Goal: Information Seeking & Learning: Learn about a topic

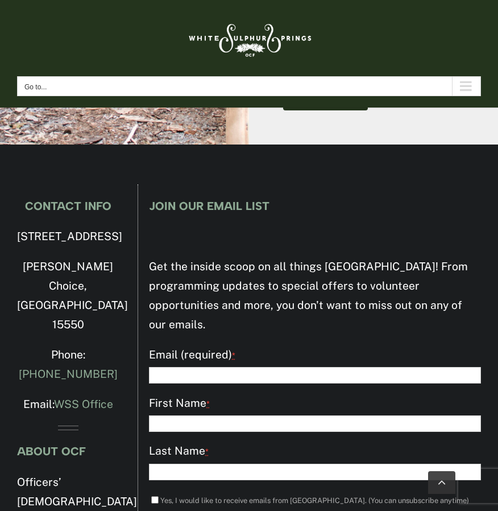
scroll to position [4220, 0]
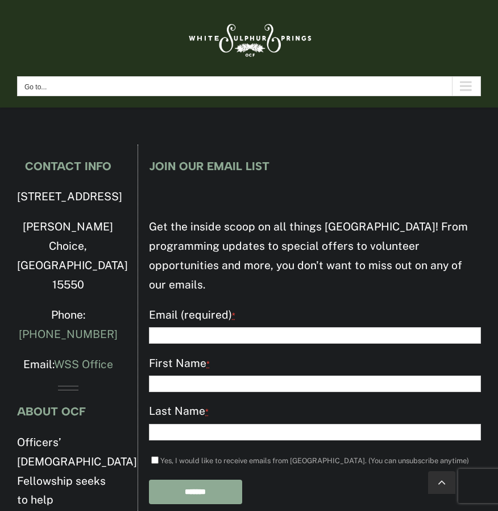
click at [436, 27] on link at bounding box center [249, 37] width 464 height 53
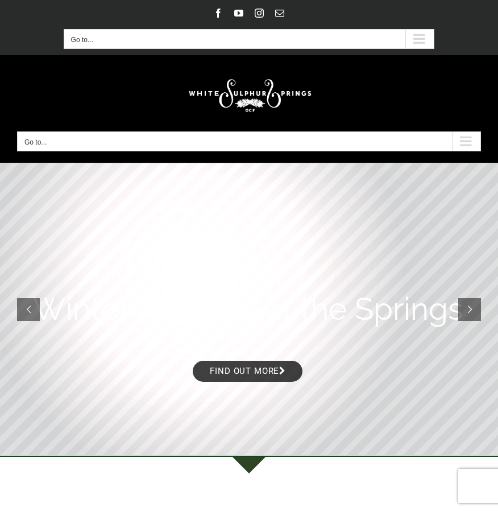
click at [462, 138] on div "Main Menu Mobile" at bounding box center [466, 141] width 28 height 19
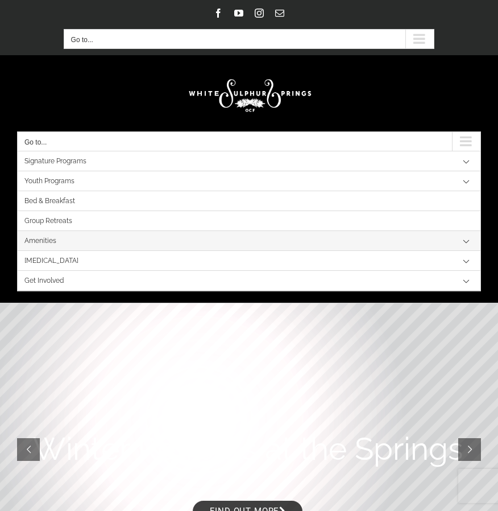
click at [63, 237] on link "Amenities" at bounding box center [249, 241] width 463 height 20
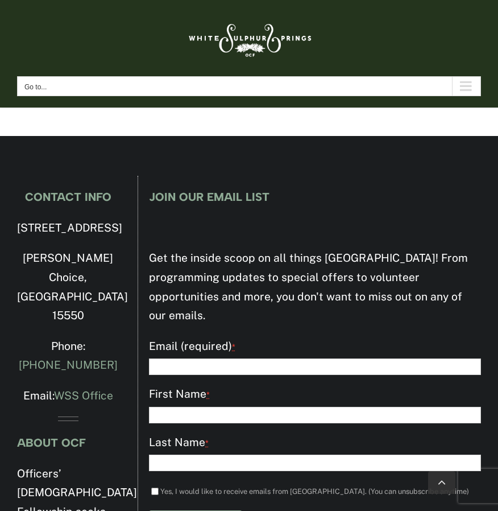
scroll to position [2442, 0]
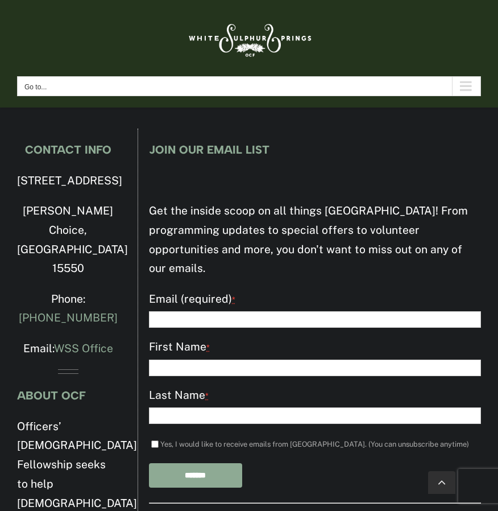
click at [467, 80] on div "Main Menu Mobile Sticky" at bounding box center [466, 86] width 28 height 19
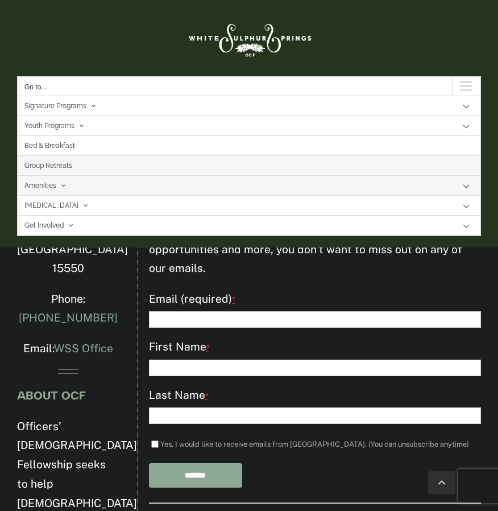
click at [92, 160] on link "Group Retreats" at bounding box center [249, 166] width 463 height 20
click at [77, 165] on link "Group Retreats" at bounding box center [249, 166] width 463 height 20
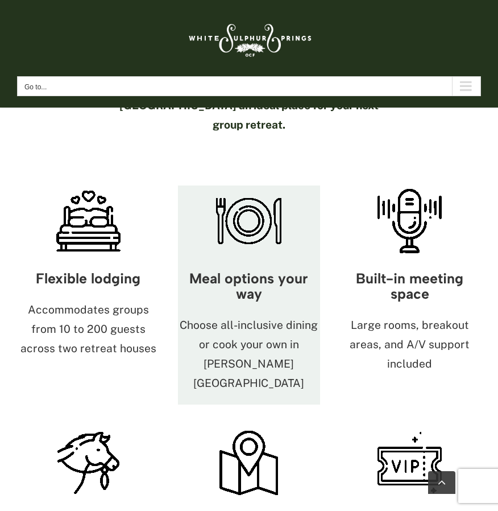
scroll to position [853, 0]
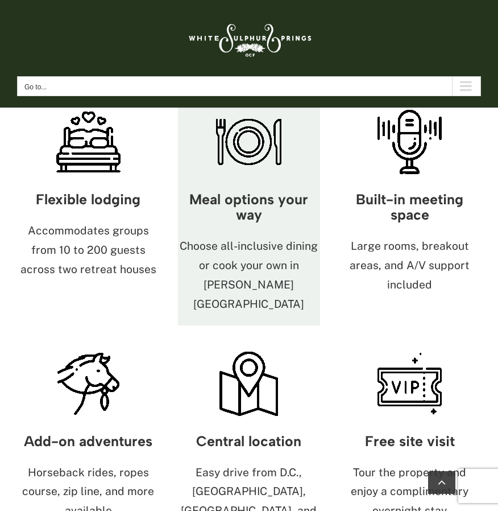
click at [237, 244] on p "Choose all-inclusive dining or cook your own in Harrison House" at bounding box center [249, 275] width 142 height 77
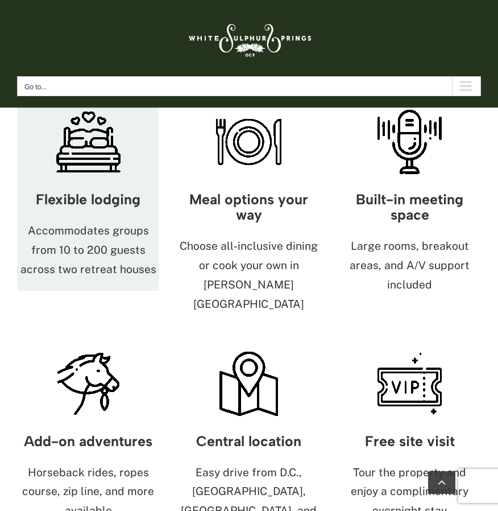
click at [81, 221] on p "Accommodates groups from 10 to 200 guests across two retreat houses" at bounding box center [88, 249] width 142 height 57
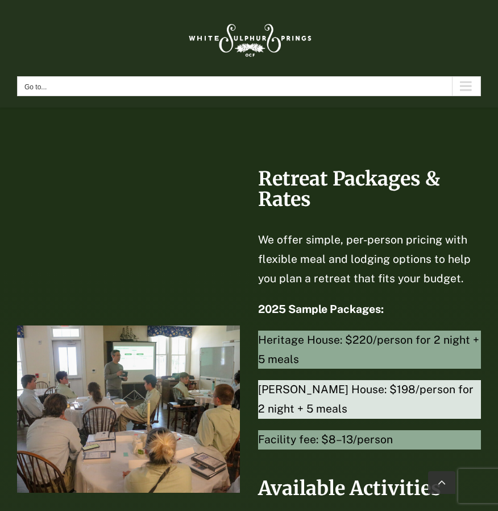
scroll to position [2843, 0]
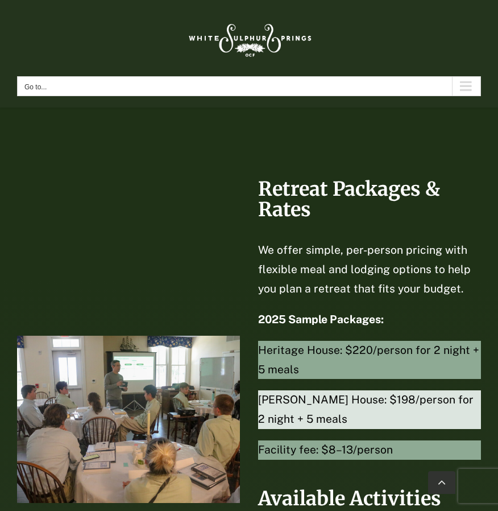
click at [463, 88] on div "Main Menu Mobile Sticky" at bounding box center [466, 86] width 28 height 19
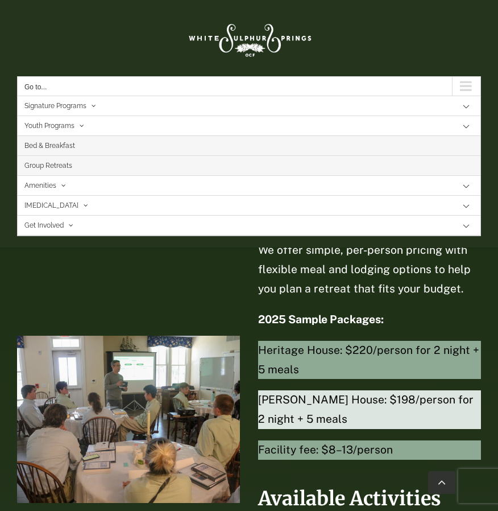
click at [77, 147] on link "Bed & Breakfast" at bounding box center [249, 146] width 463 height 20
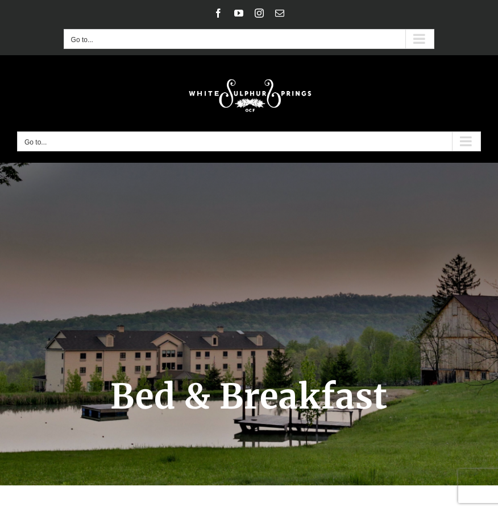
click at [412, 39] on div "Secondary Mobile Menu" at bounding box center [419, 39] width 28 height 19
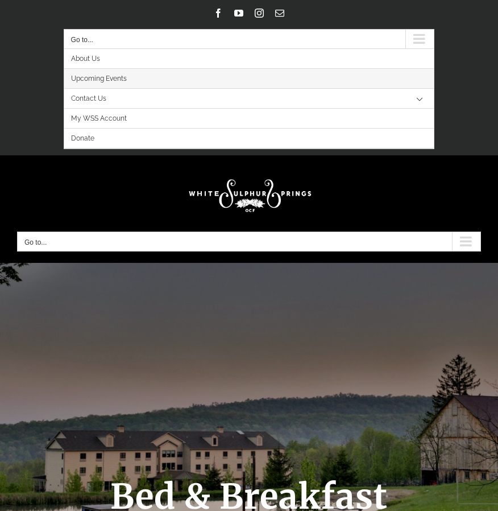
click at [135, 78] on link "Upcoming Events" at bounding box center [249, 79] width 370 height 20
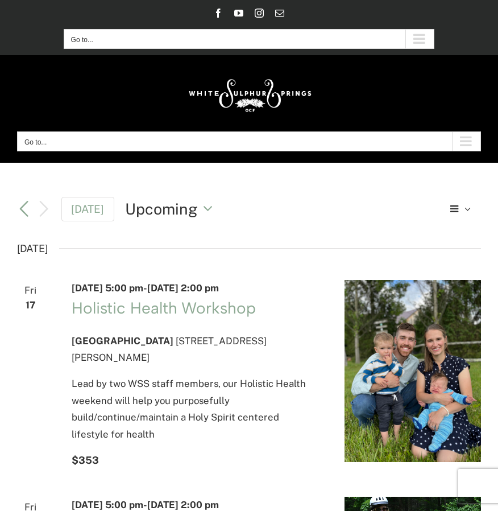
click at [421, 38] on div "Secondary Mobile Menu" at bounding box center [419, 39] width 28 height 19
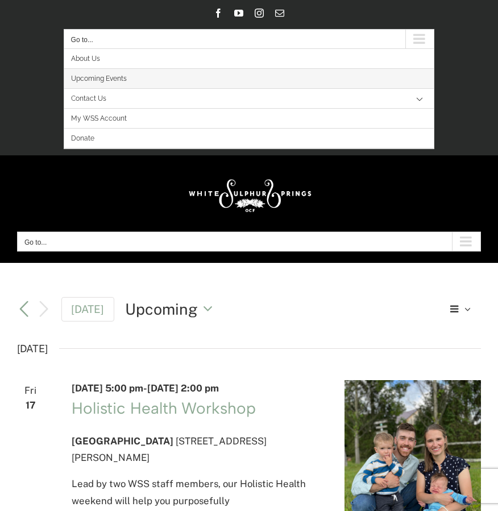
click at [466, 238] on div "Main Menu Mobile" at bounding box center [466, 241] width 28 height 19
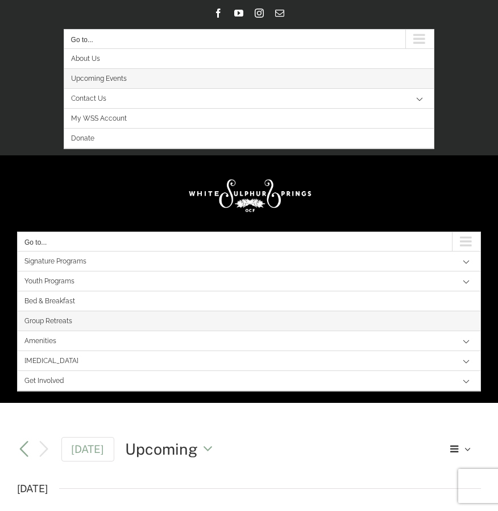
click at [122, 322] on link "Group Retreats" at bounding box center [249, 321] width 463 height 20
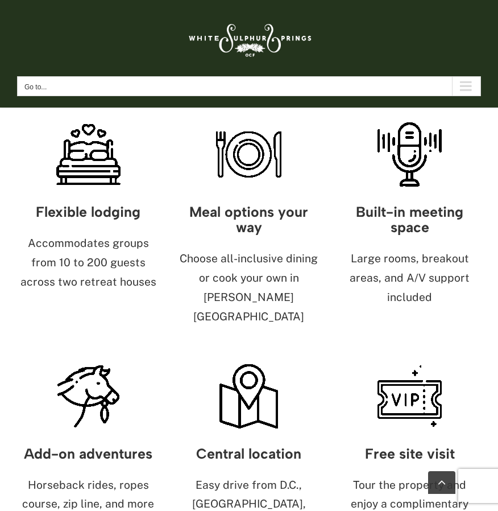
scroll to position [853, 0]
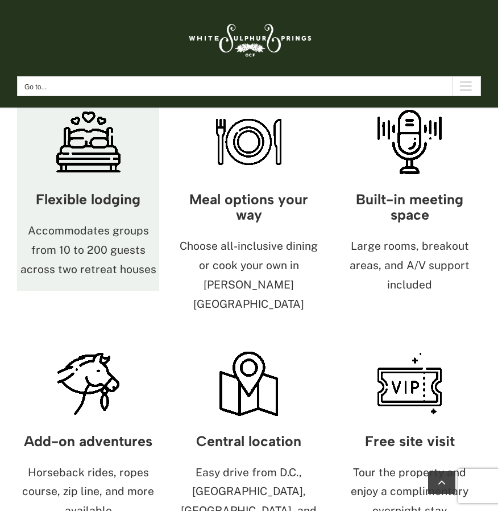
click at [98, 221] on p "Accommodates groups from 10 to 200 guests across two retreat houses" at bounding box center [88, 249] width 142 height 57
click at [105, 192] on h3 "Flexible lodging" at bounding box center [88, 199] width 142 height 15
click at [102, 221] on p "Accommodates groups from 10 to 200 guests across two retreat houses" at bounding box center [88, 249] width 142 height 57
drag, startPoint x: 102, startPoint y: 201, endPoint x: 93, endPoint y: 159, distance: 42.5
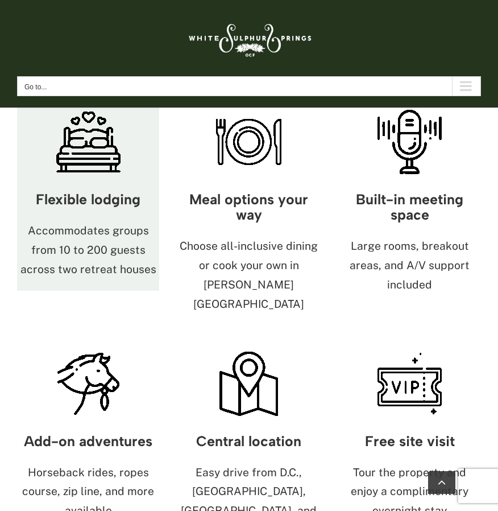
click at [93, 177] on div "Flexible lodging Accommodates groups from 10 to 200 guests across two retreat h…" at bounding box center [88, 233] width 142 height 113
click at [94, 177] on div "Flexible lodging Accommodates groups from 10 to 200 guests across two retreat h…" at bounding box center [88, 233] width 142 height 113
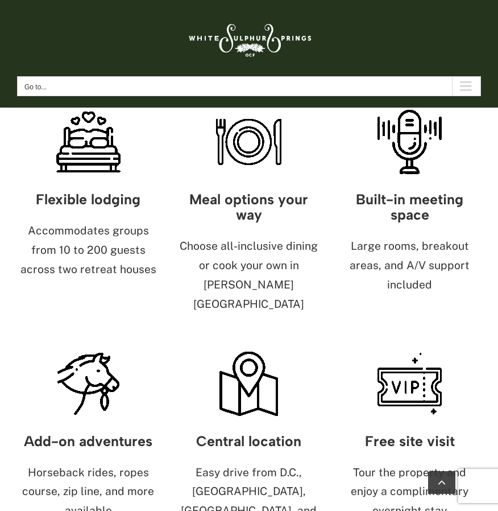
drag, startPoint x: 94, startPoint y: 156, endPoint x: 168, endPoint y: 158, distance: 74.0
click at [169, 158] on div "Meal options your way Choose all-inclusive dining or cook your own in [PERSON_N…" at bounding box center [249, 215] width 161 height 218
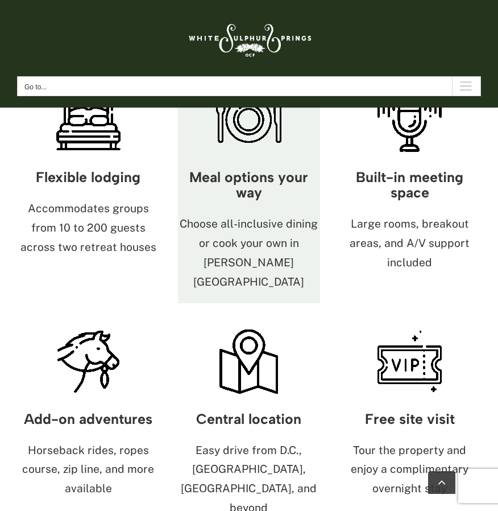
scroll to position [910, 0]
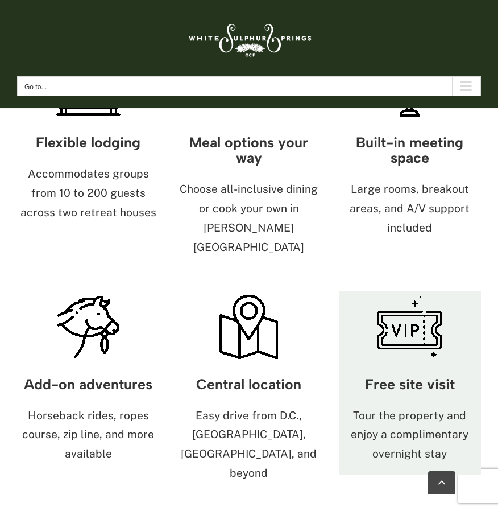
click at [418, 376] on h3 "Free site visit" at bounding box center [410, 383] width 142 height 15
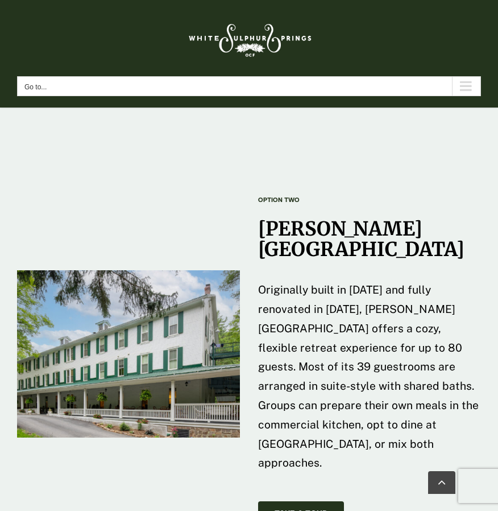
scroll to position [2047, 0]
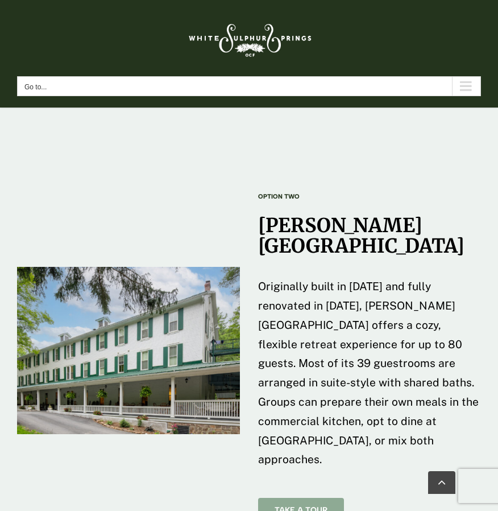
click at [296, 505] on span "Take A Tour" at bounding box center [301, 510] width 53 height 10
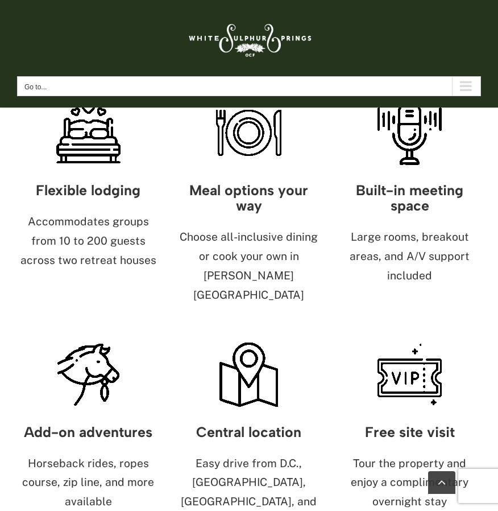
scroll to position [853, 0]
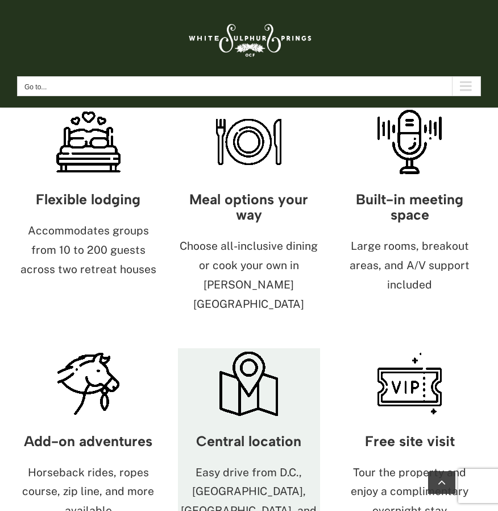
click at [237, 463] on p "Easy drive from D.C., [GEOGRAPHIC_DATA], [GEOGRAPHIC_DATA], and beyond" at bounding box center [249, 501] width 142 height 77
click at [235, 463] on p "Easy drive from D.C., [GEOGRAPHIC_DATA], [GEOGRAPHIC_DATA], and beyond" at bounding box center [249, 501] width 142 height 77
click at [242, 433] on h3 "Central location" at bounding box center [249, 440] width 142 height 15
click at [260, 363] on img at bounding box center [248, 383] width 71 height 71
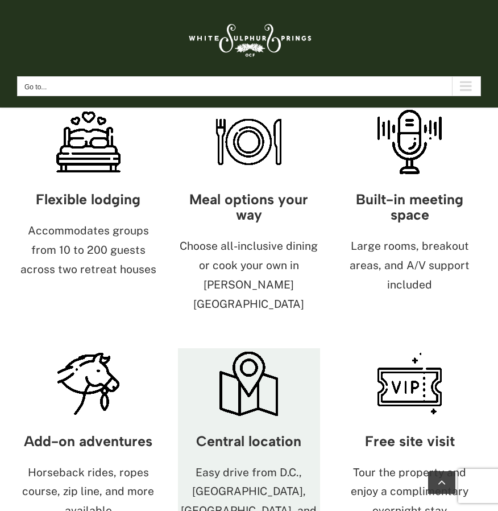
click at [260, 363] on img at bounding box center [248, 383] width 71 height 71
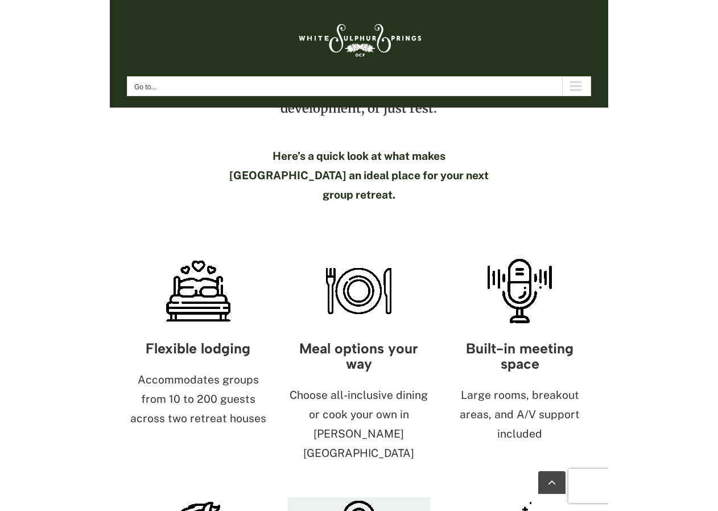
scroll to position [455, 0]
